Goal: Transaction & Acquisition: Purchase product/service

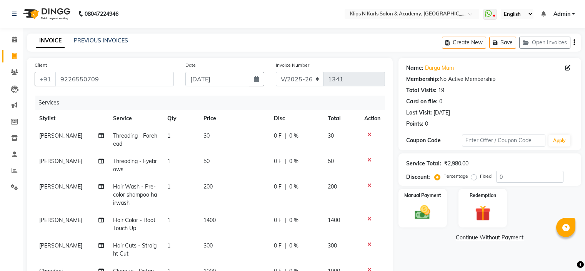
select select "124"
select select "service"
select select "84310"
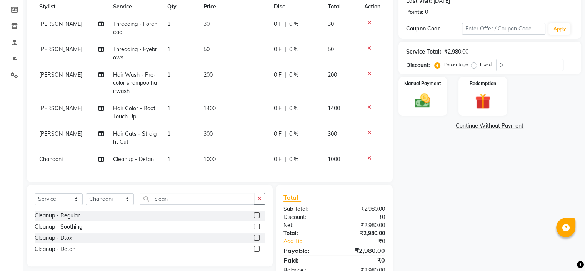
scroll to position [112, 0]
click at [425, 98] on img at bounding box center [423, 101] width 26 height 18
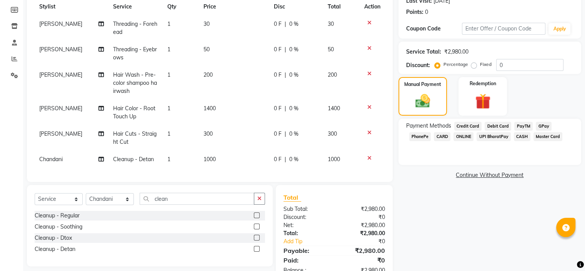
click at [522, 134] on span "CASH" at bounding box center [522, 136] width 17 height 9
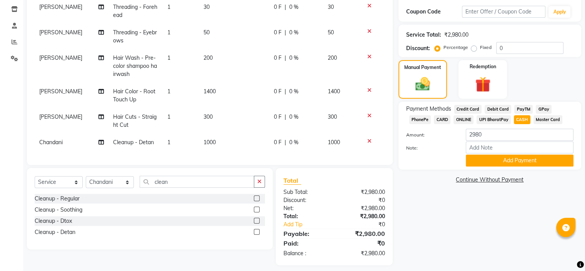
scroll to position [137, 0]
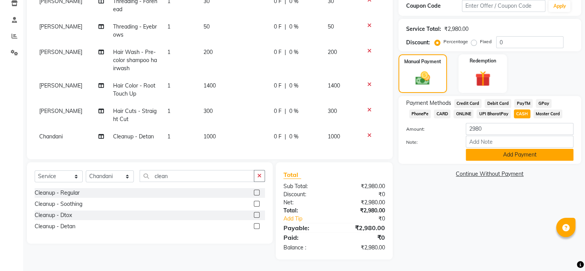
click at [514, 154] on button "Add Payment" at bounding box center [520, 155] width 108 height 12
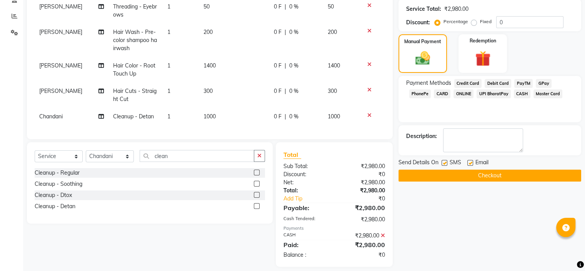
scroll to position [164, 0]
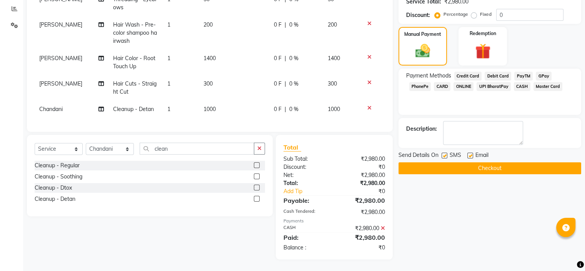
click at [496, 162] on button "Checkout" at bounding box center [490, 168] width 183 height 12
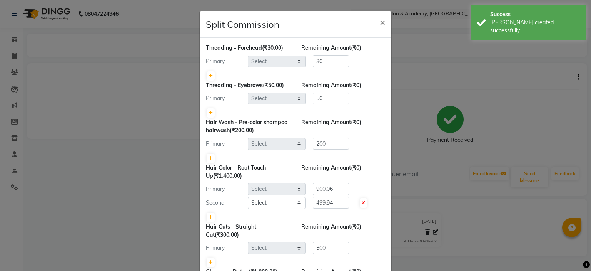
select select "71846"
select select "19587"
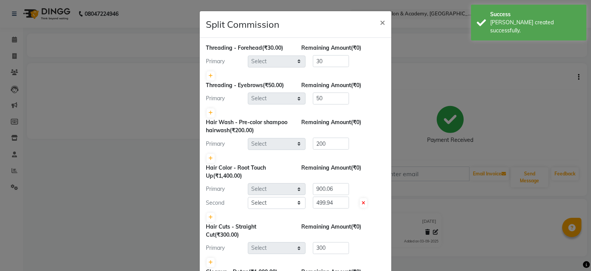
select select "71846"
select select "84310"
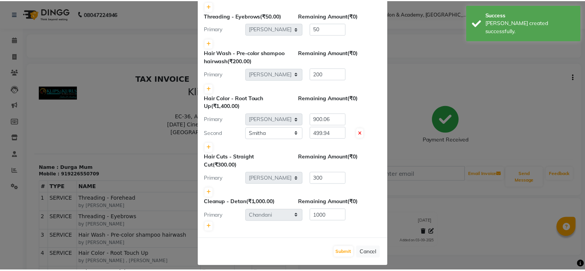
scroll to position [74, 0]
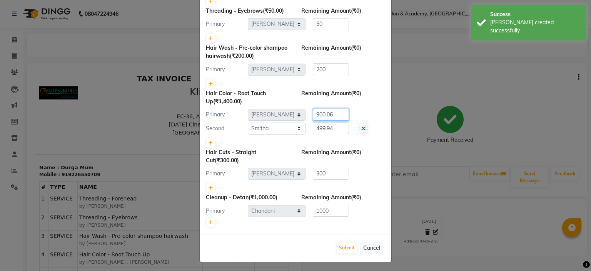
click at [339, 113] on input "900.06" at bounding box center [331, 115] width 36 height 12
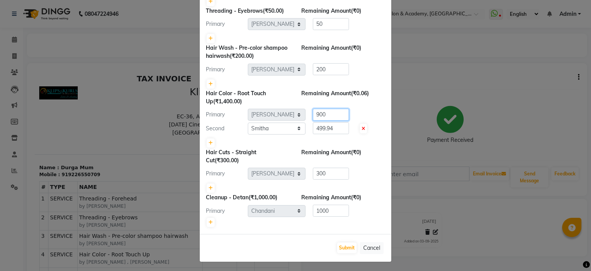
type input "900"
click at [341, 126] on input "499.94" at bounding box center [331, 128] width 36 height 12
type input "4"
type input "500"
click at [353, 243] on button "Submit" at bounding box center [347, 247] width 20 height 11
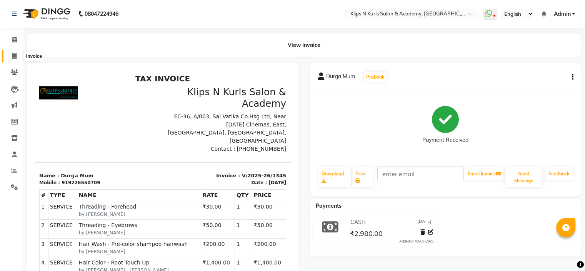
click at [12, 56] on icon at bounding box center [14, 56] width 4 height 6
select select "service"
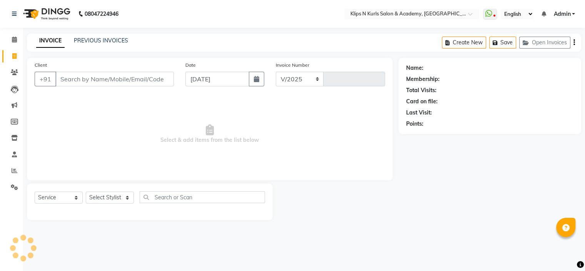
select select "124"
type input "1346"
select select "3852"
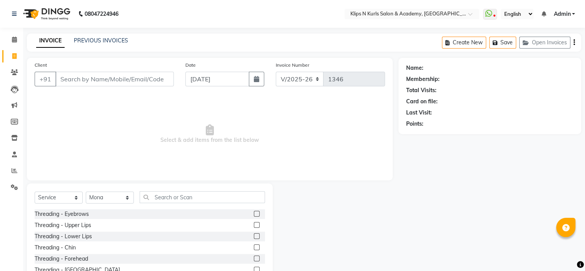
click at [94, 82] on input "Client" at bounding box center [114, 79] width 119 height 15
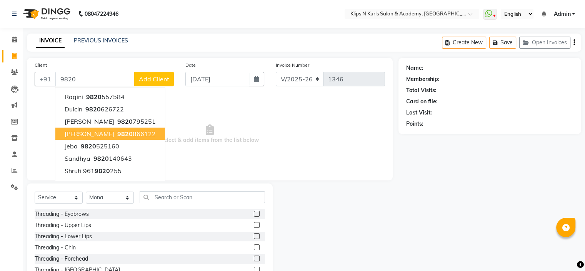
click at [131, 135] on ngb-highlight "9820 866122" at bounding box center [136, 134] width 40 height 8
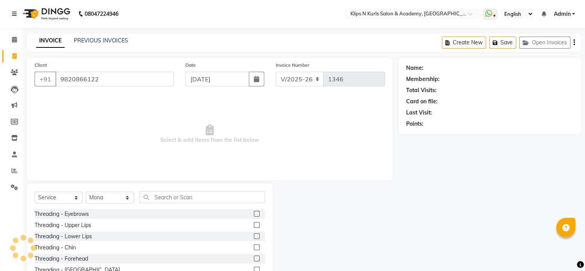
type input "9820866122"
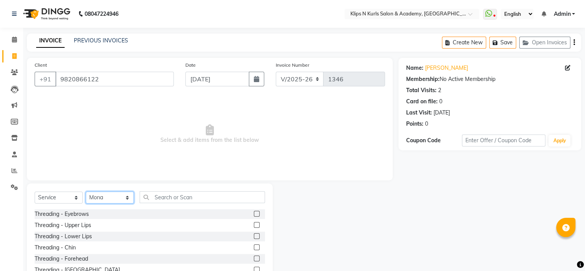
click at [120, 200] on select "Select Stylist Chandani Front Desk Ishika Mona Neha Pooja Priya Smitha" at bounding box center [110, 197] width 48 height 12
click at [430, 67] on link "[PERSON_NAME]" at bounding box center [446, 68] width 43 height 8
click at [254, 214] on label at bounding box center [257, 214] width 6 height 6
click at [254, 214] on input "checkbox" at bounding box center [256, 213] width 5 height 5
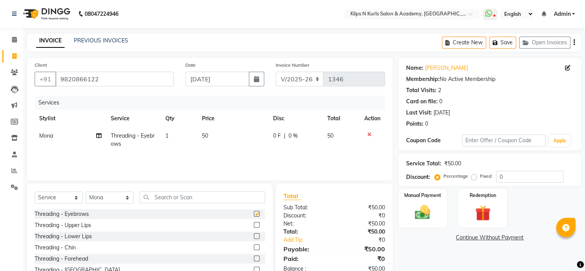
checkbox input "false"
click at [222, 133] on td "50" at bounding box center [232, 139] width 71 height 25
select select "3852"
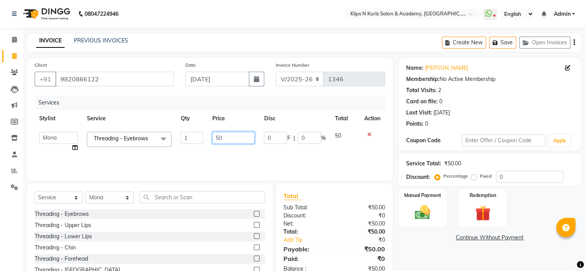
click at [230, 134] on input "50" at bounding box center [233, 138] width 42 height 12
type input "5"
type input "100"
click at [435, 255] on div "Name: Hitika Mehra Membership: No Active Membership Total Visits: 2 Card on fil…" at bounding box center [493, 177] width 189 height 239
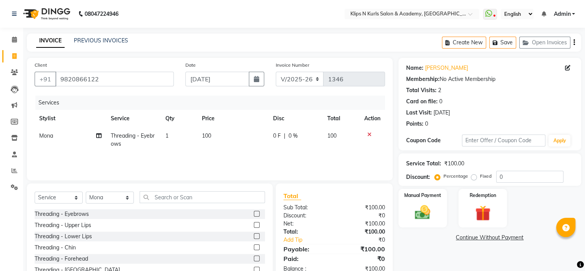
click at [435, 255] on div "Name: Hitika Mehra Membership: No Active Membership Total Visits: 2 Card on fil…" at bounding box center [493, 177] width 189 height 239
click at [100, 200] on select "Select Stylist Chandani Front Desk Ishika Mona Neha Pooja Priya Smitha" at bounding box center [110, 197] width 48 height 12
select select "84310"
click at [86, 192] on select "Select Stylist Chandani Front Desk Ishika Mona Neha Pooja Priya Smitha" at bounding box center [110, 197] width 48 height 12
click at [184, 193] on input "text" at bounding box center [202, 197] width 125 height 12
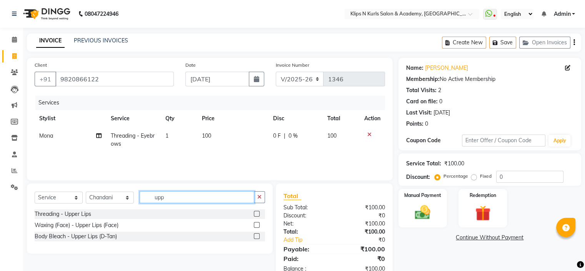
type input "upp"
click at [256, 226] on label at bounding box center [257, 225] width 6 height 6
click at [256, 226] on input "checkbox" at bounding box center [256, 224] width 5 height 5
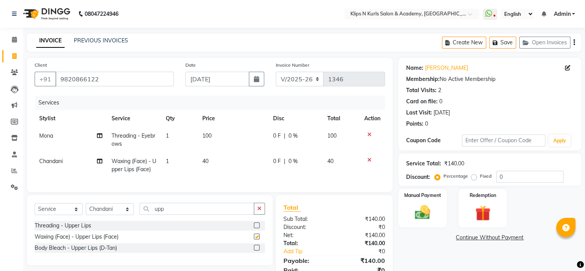
checkbox input "false"
click at [200, 214] on input "upp" at bounding box center [197, 208] width 115 height 12
type input "u"
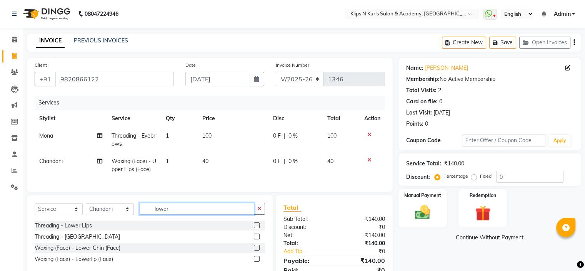
type input "lower"
click at [257, 239] on label at bounding box center [257, 236] width 6 height 6
click at [257, 239] on input "checkbox" at bounding box center [256, 236] width 5 height 5
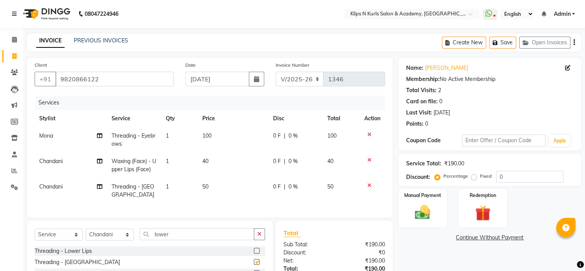
checkbox input "false"
click at [138, 186] on span "Threading - Lower Chin" at bounding box center [133, 190] width 43 height 15
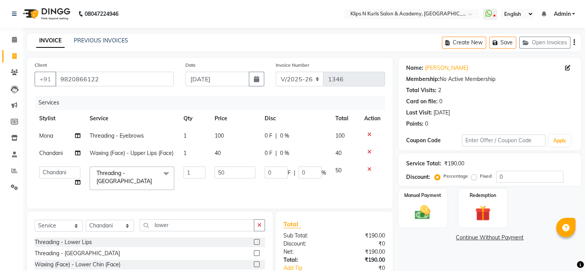
click at [139, 175] on span "Threading - Lower Chin" at bounding box center [124, 176] width 55 height 15
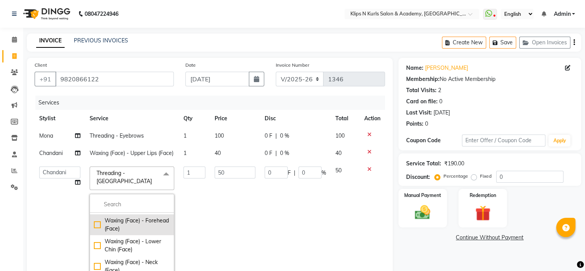
scroll to position [231, 0]
click at [145, 219] on div "Waxing (Face) - Lower Chin (Face)" at bounding box center [132, 227] width 76 height 16
checkbox input "false"
checkbox input "true"
type input "80"
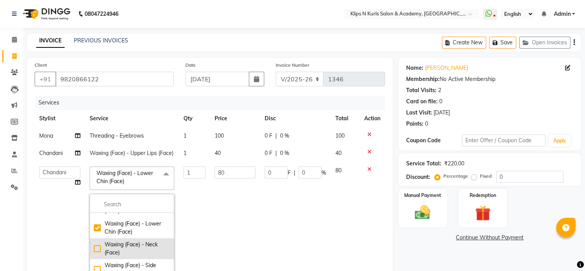
click at [150, 247] on div "Waxing (Face) - Neck (Face)" at bounding box center [132, 248] width 76 height 16
checkbox input "false"
checkbox input "true"
type input "150"
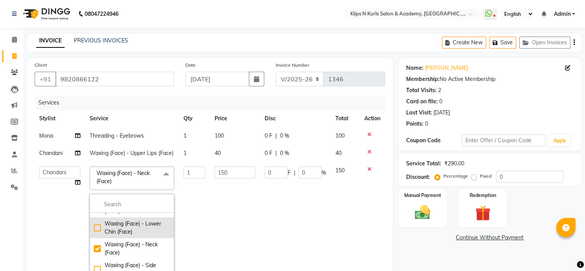
click at [145, 227] on div "Waxing (Face) - Lower Chin (Face)" at bounding box center [132, 227] width 76 height 16
checkbox input "true"
checkbox input "false"
type input "80"
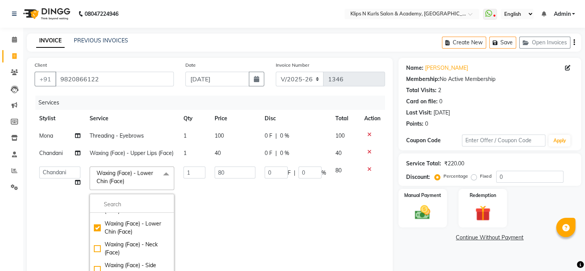
click at [406, 256] on div "Name: Hitika Mehra Membership: No Active Membership Total Visits: 2 Card on fil…" at bounding box center [493, 227] width 189 height 338
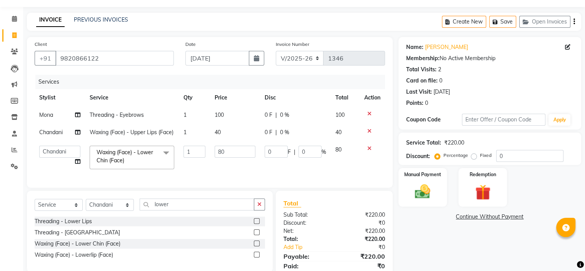
scroll to position [38, 0]
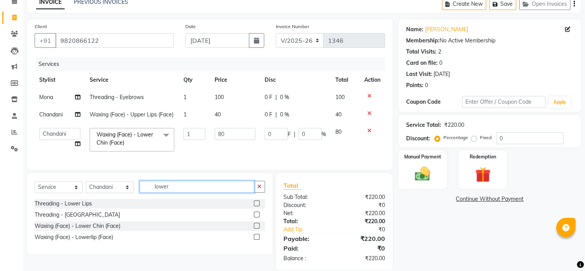
click at [189, 192] on input "lower" at bounding box center [197, 187] width 115 height 12
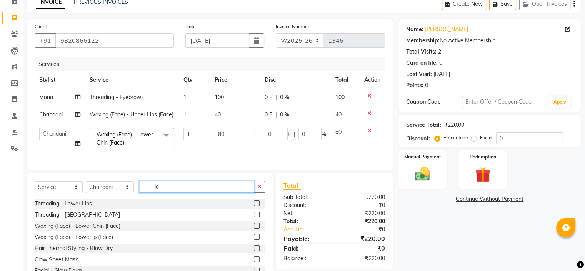
type input "l"
type input "nec"
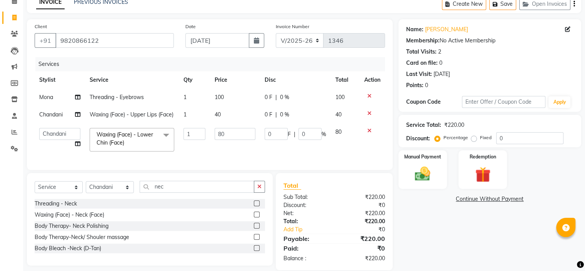
click at [256, 217] on label at bounding box center [257, 214] width 6 height 6
click at [256, 217] on input "checkbox" at bounding box center [256, 214] width 5 height 5
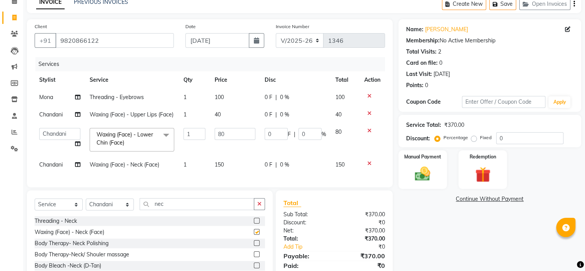
checkbox input "false"
click at [232, 137] on input "80" at bounding box center [235, 134] width 41 height 12
type input "8"
type input "100"
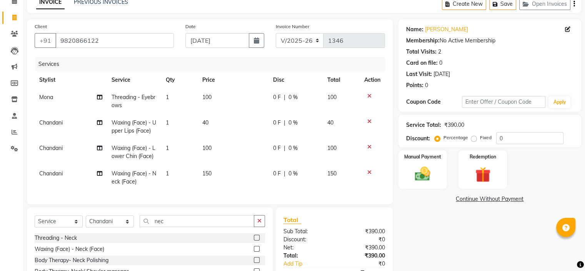
click at [369, 162] on tbody "Mona Threading - Eyebrows 1 100 0 F | 0 % 100 Chandani Waxing (Face) - Upper Li…" at bounding box center [210, 140] width 351 height 102
click at [370, 173] on icon at bounding box center [370, 171] width 4 height 5
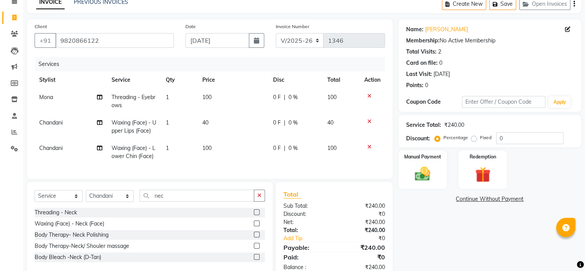
click at [480, 198] on link "Continue Without Payment" at bounding box center [490, 199] width 180 height 8
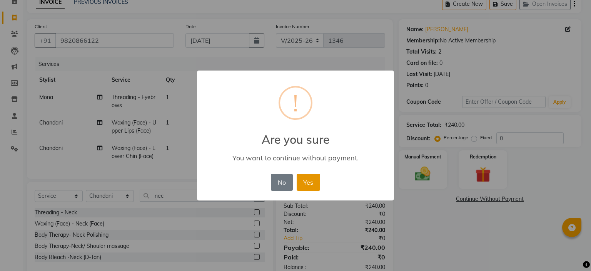
click at [313, 181] on button "Yes" at bounding box center [308, 182] width 23 height 17
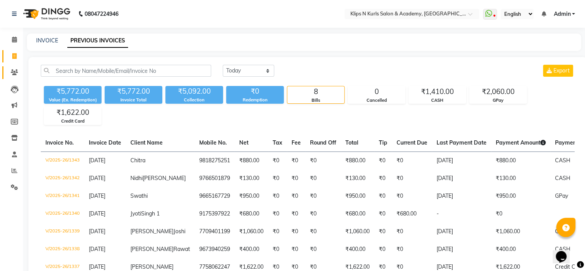
click at [15, 67] on link "Clients" at bounding box center [11, 72] width 18 height 13
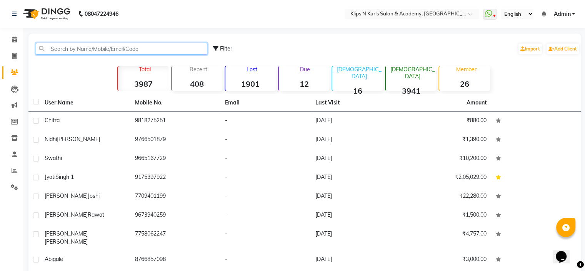
click at [63, 49] on input "text" at bounding box center [122, 49] width 172 height 12
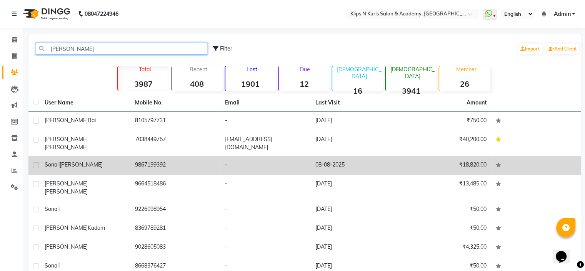
type input "sonal"
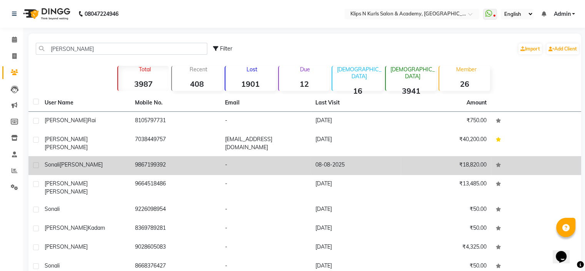
click at [135, 162] on td "9867199392" at bounding box center [175, 165] width 90 height 19
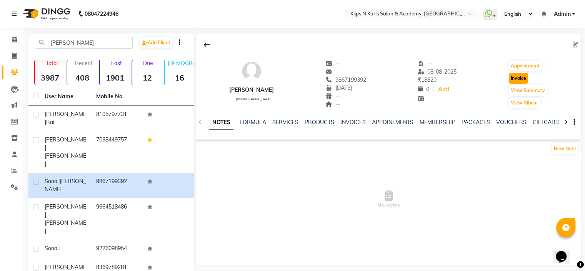
click at [517, 78] on button "Invoice" at bounding box center [518, 78] width 19 height 11
select select "service"
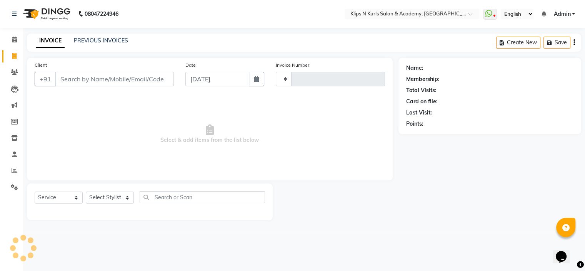
type input "1344"
select select "124"
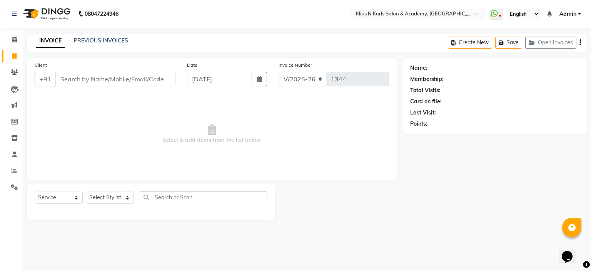
type input "9867199392"
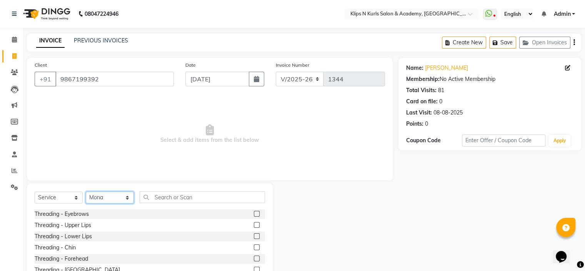
click at [106, 200] on select "Select Stylist Chandani Front Desk Ishika Mona Neha Pooja Priya Smitha" at bounding box center [110, 197] width 48 height 12
select select "84310"
click at [86, 192] on select "Select Stylist Chandani Front Desk Ishika Mona Neha Pooja Priya Smitha" at bounding box center [110, 197] width 48 height 12
click at [254, 214] on label at bounding box center [257, 214] width 6 height 6
click at [254, 214] on input "checkbox" at bounding box center [256, 213] width 5 height 5
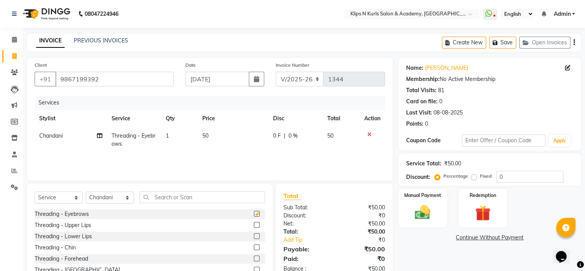
checkbox input "false"
click at [254, 224] on label at bounding box center [257, 225] width 6 height 6
click at [254, 224] on input "checkbox" at bounding box center [256, 224] width 5 height 5
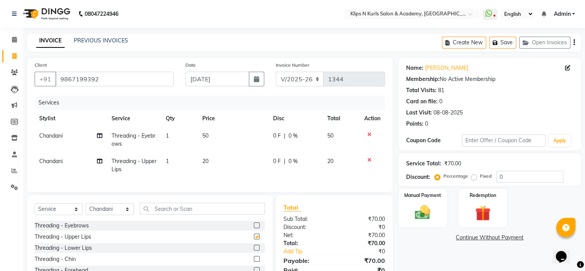
checkbox input "false"
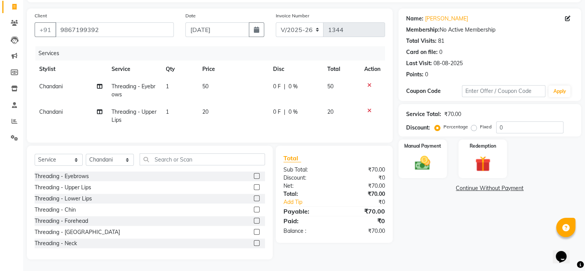
click at [254, 219] on label at bounding box center [257, 220] width 6 height 6
click at [254, 219] on input "checkbox" at bounding box center [256, 220] width 5 height 5
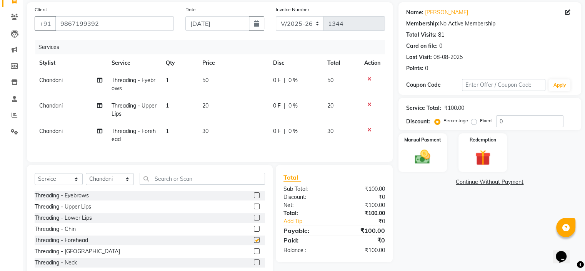
checkbox input "false"
click at [428, 151] on img at bounding box center [423, 157] width 26 height 18
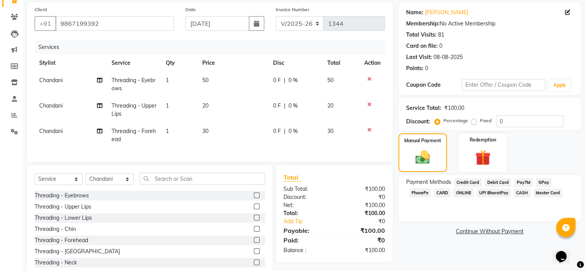
click at [543, 181] on span "GPay" at bounding box center [544, 182] width 16 height 9
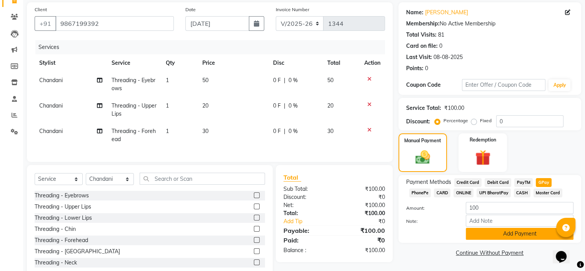
click at [545, 231] on button "Add Payment" at bounding box center [520, 233] width 108 height 12
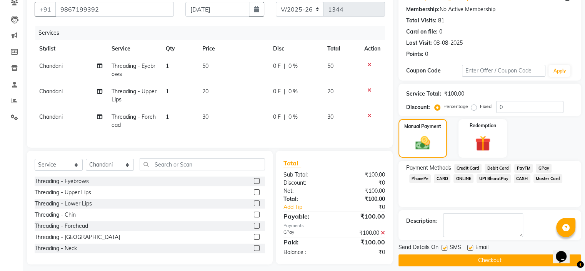
scroll to position [80, 0]
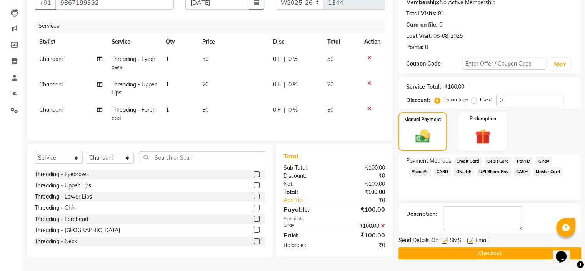
click at [536, 252] on button "Checkout" at bounding box center [490, 253] width 183 height 12
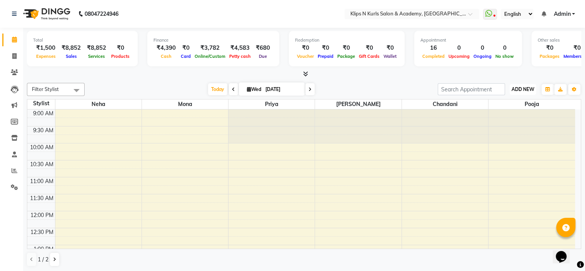
click at [528, 87] on span "ADD NEW" at bounding box center [523, 89] width 23 height 6
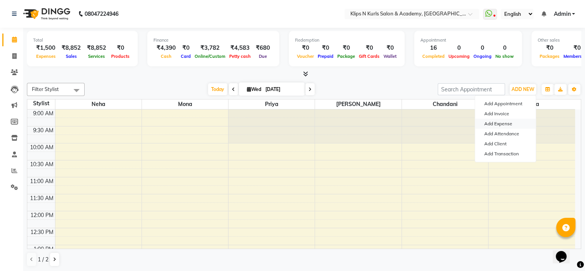
click at [500, 123] on link "Add Expense" at bounding box center [505, 124] width 61 height 10
select select "36"
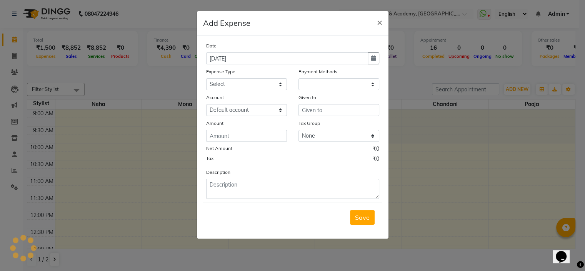
select select "1"
select select "2447"
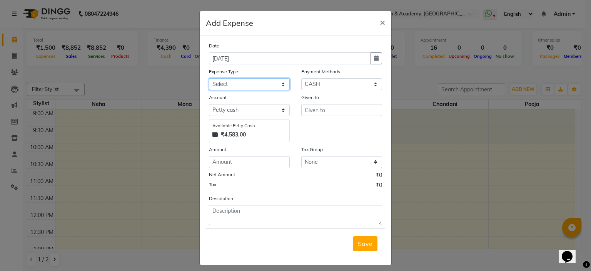
click at [246, 84] on select "Select Advance Salary Bank charges Brownie food Car maintenance Cash transfer t…" at bounding box center [249, 84] width 81 height 12
select select "23880"
click at [209, 79] on select "Select Advance Salary Bank charges Brownie food Car maintenance Cash transfer t…" at bounding box center [249, 84] width 81 height 12
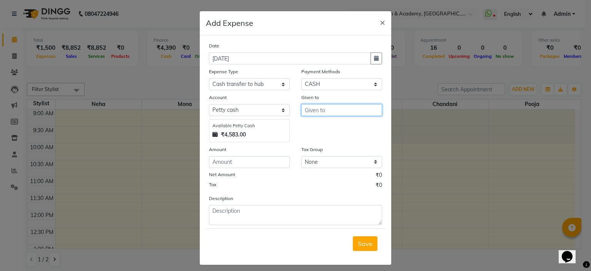
click at [323, 109] on input "text" at bounding box center [341, 110] width 81 height 12
click at [313, 166] on ngb-highlight "N eha" at bounding box center [318, 164] width 15 height 8
type input "Neha"
click at [246, 164] on input "number" at bounding box center [249, 162] width 81 height 12
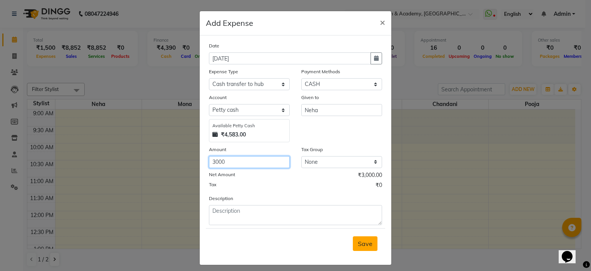
type input "3000"
click at [366, 241] on span "Save" at bounding box center [365, 243] width 15 height 8
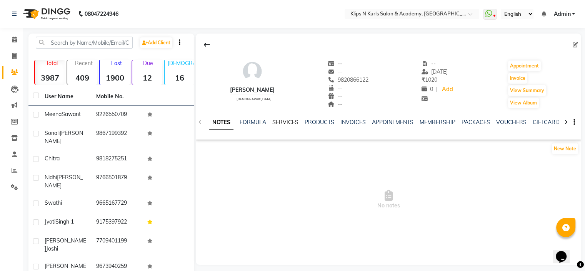
click at [292, 122] on link "SERVICES" at bounding box center [286, 122] width 26 height 7
